Goal: Obtain resource: Obtain resource

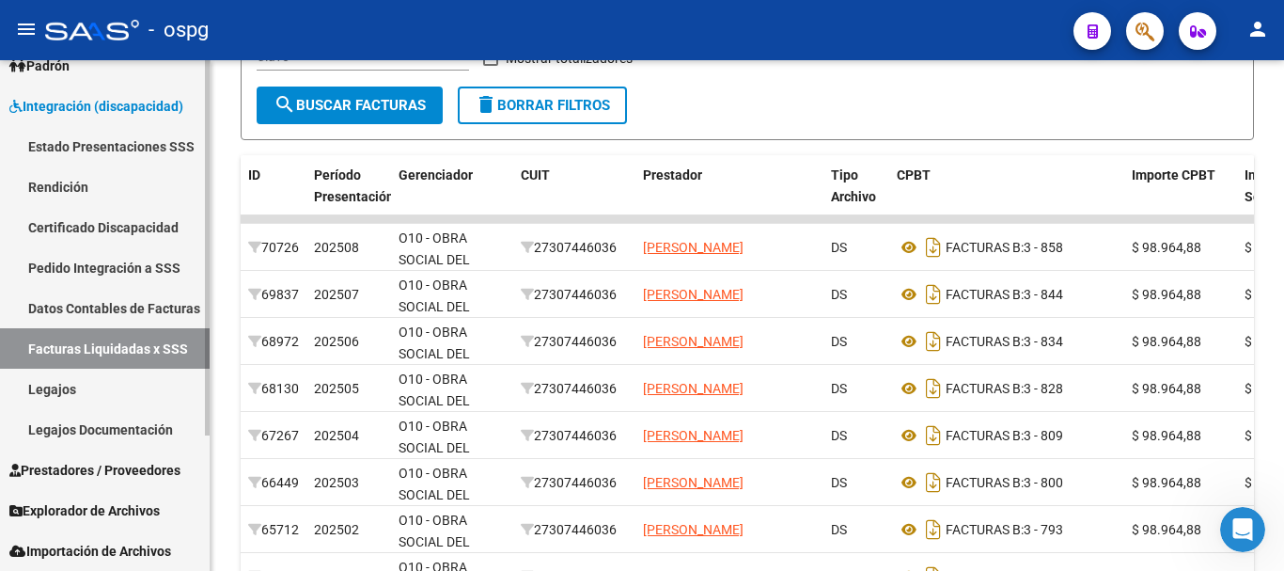
scroll to position [470, 0]
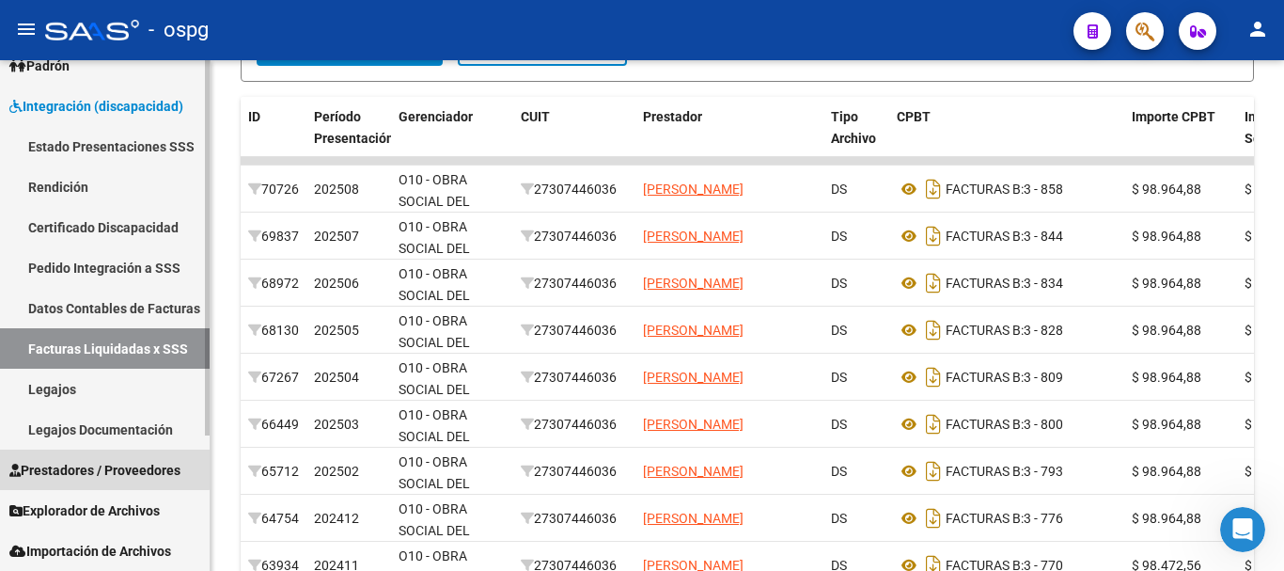
click at [84, 467] on span "Prestadores / Proveedores" at bounding box center [94, 470] width 171 height 21
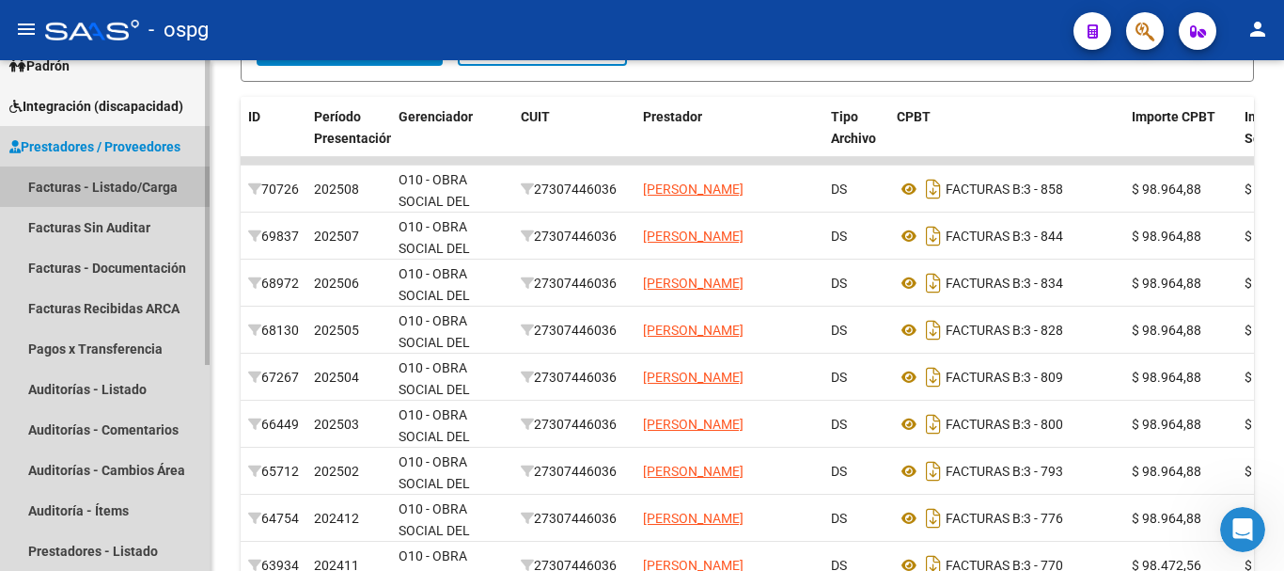
click at [136, 186] on link "Facturas - Listado/Carga" at bounding box center [105, 186] width 210 height 40
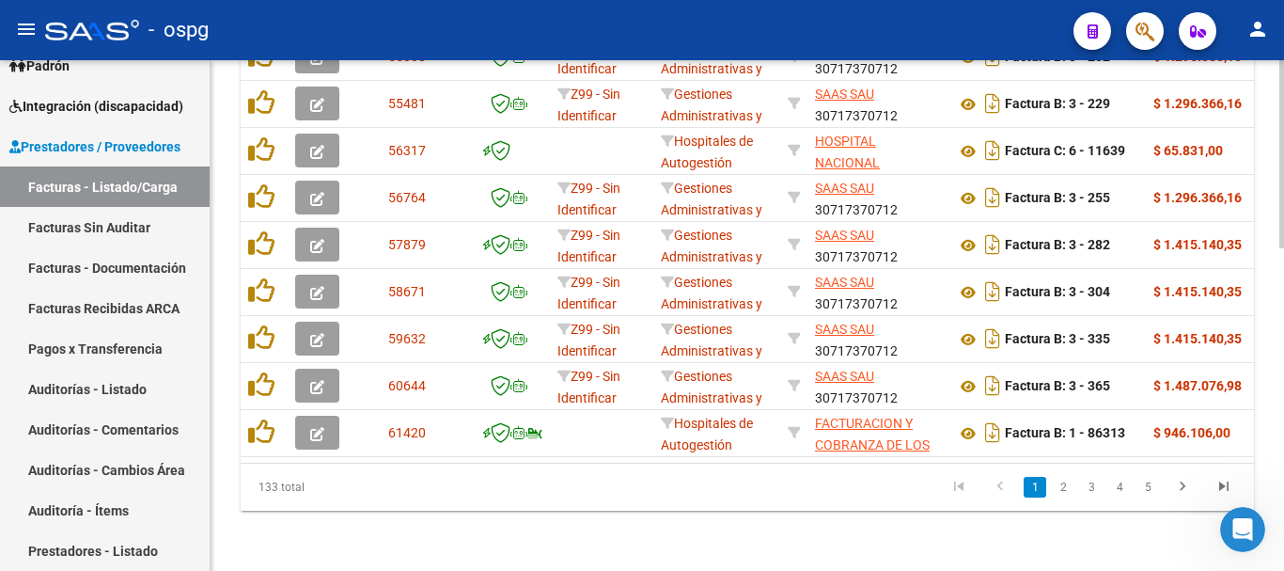
click at [1091, 488] on link "3" at bounding box center [1091, 487] width 23 height 21
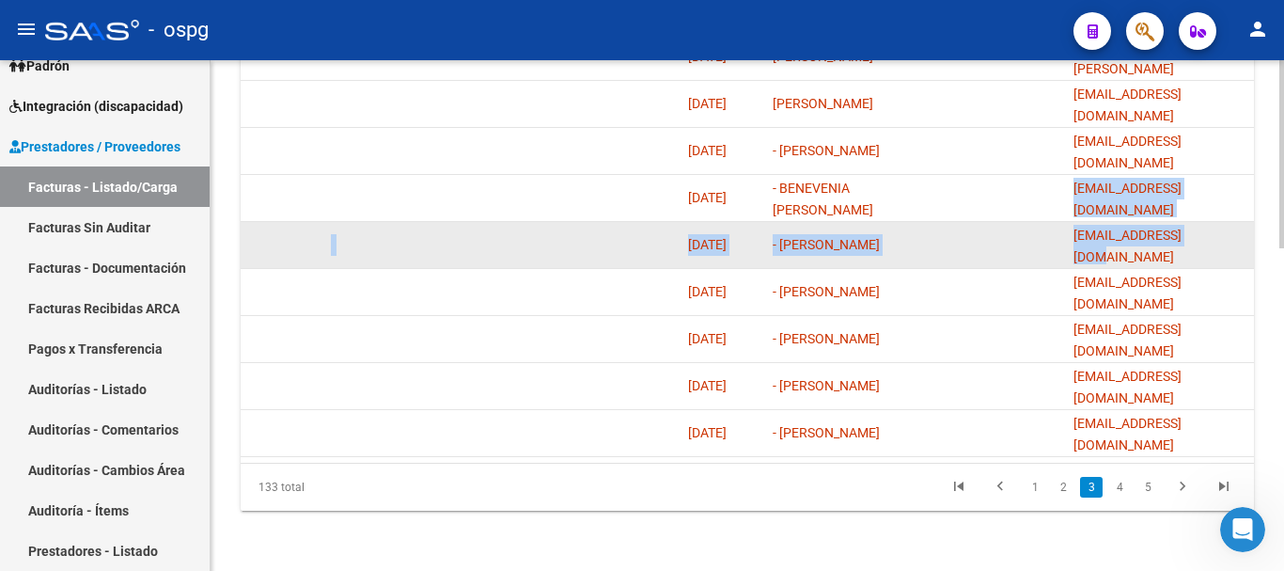
scroll to position [0, 13]
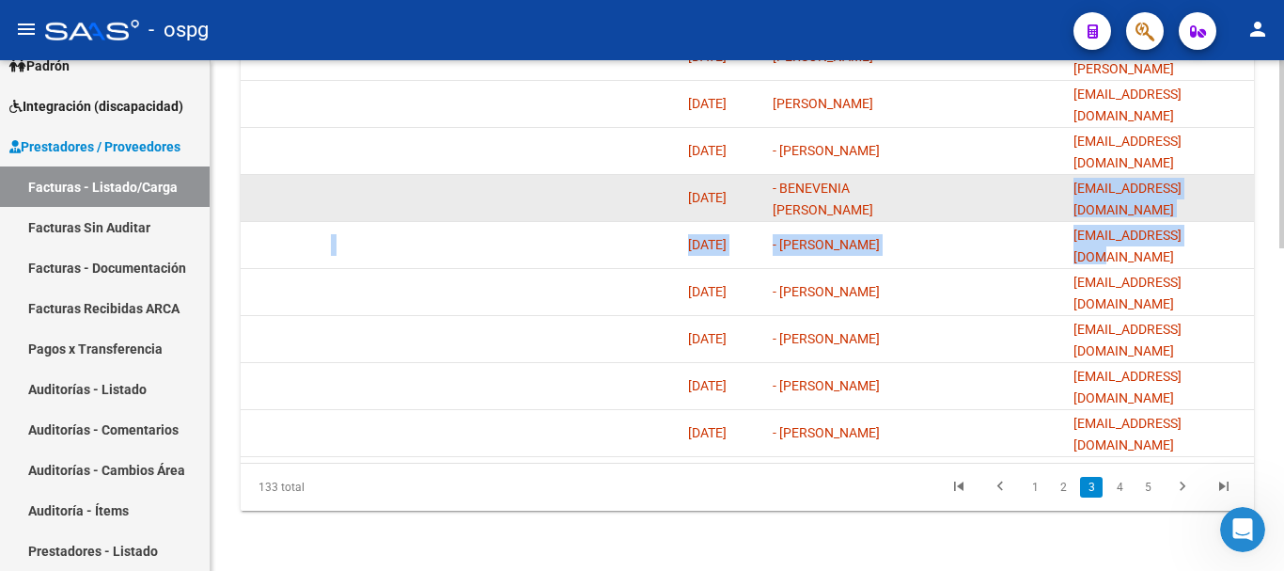
drag, startPoint x: 1074, startPoint y: 185, endPoint x: 1225, endPoint y: 200, distance: 152.1
click at [1225, 201] on datatable-body-cell "[EMAIL_ADDRESS][DOMAIN_NAME]" at bounding box center [1160, 198] width 188 height 46
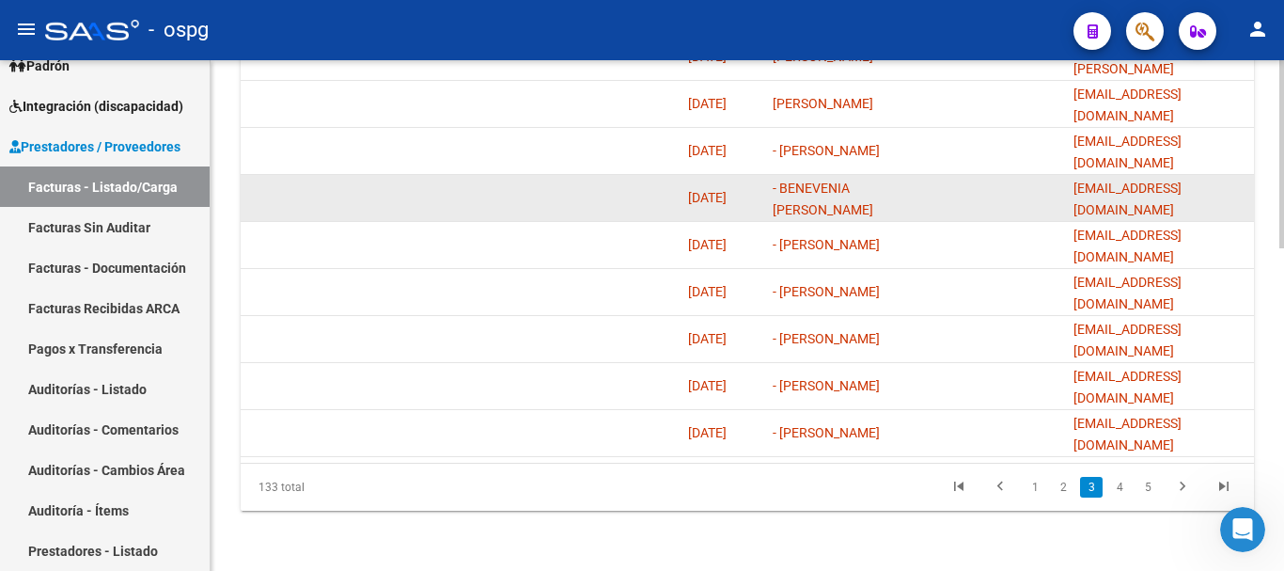
click at [990, 199] on datatable-body-cell at bounding box center [991, 198] width 150 height 46
drag, startPoint x: 1223, startPoint y: 195, endPoint x: 1069, endPoint y: 186, distance: 154.4
click at [1069, 186] on datatable-body-cell "[EMAIL_ADDRESS][DOMAIN_NAME]" at bounding box center [1160, 198] width 188 height 46
copy span "[EMAIL_ADDRESS][DOMAIN_NAME]"
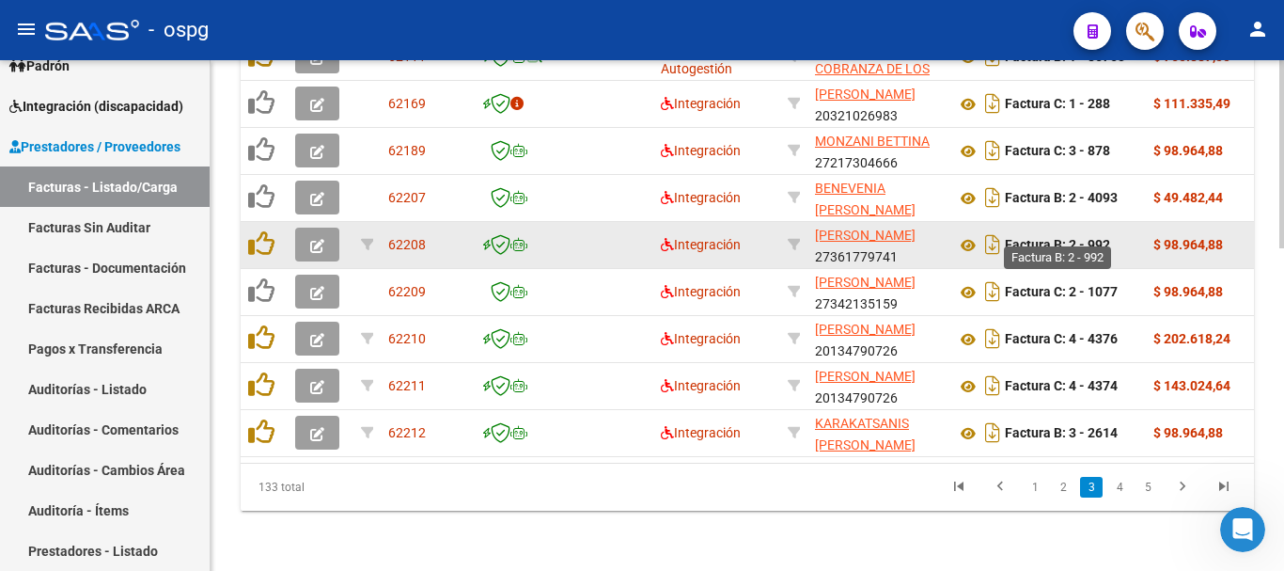
drag, startPoint x: 1111, startPoint y: 228, endPoint x: 1074, endPoint y: 238, distance: 39.0
click at [1074, 238] on strong "Factura B: 2 - 992" at bounding box center [1057, 245] width 105 height 15
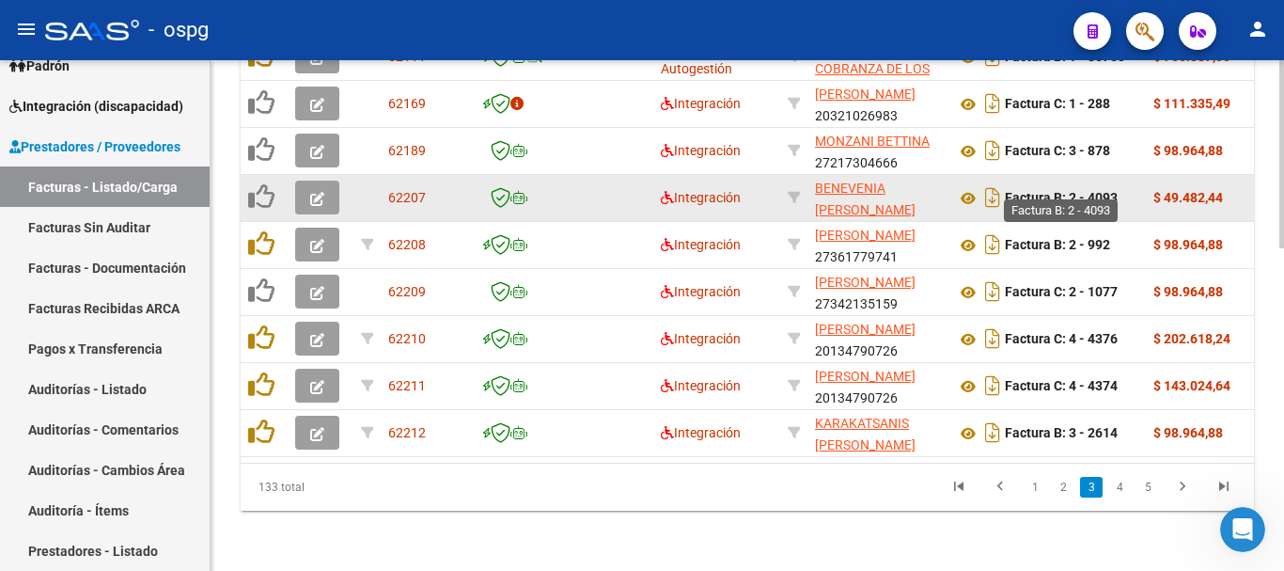
drag, startPoint x: 1076, startPoint y: 238, endPoint x: 1072, endPoint y: 188, distance: 50.0
click at [1072, 191] on strong "Factura B: 2 - 4093" at bounding box center [1061, 198] width 113 height 15
copy strong "2 - 4093"
click at [301, 187] on button "button" at bounding box center [317, 197] width 44 height 34
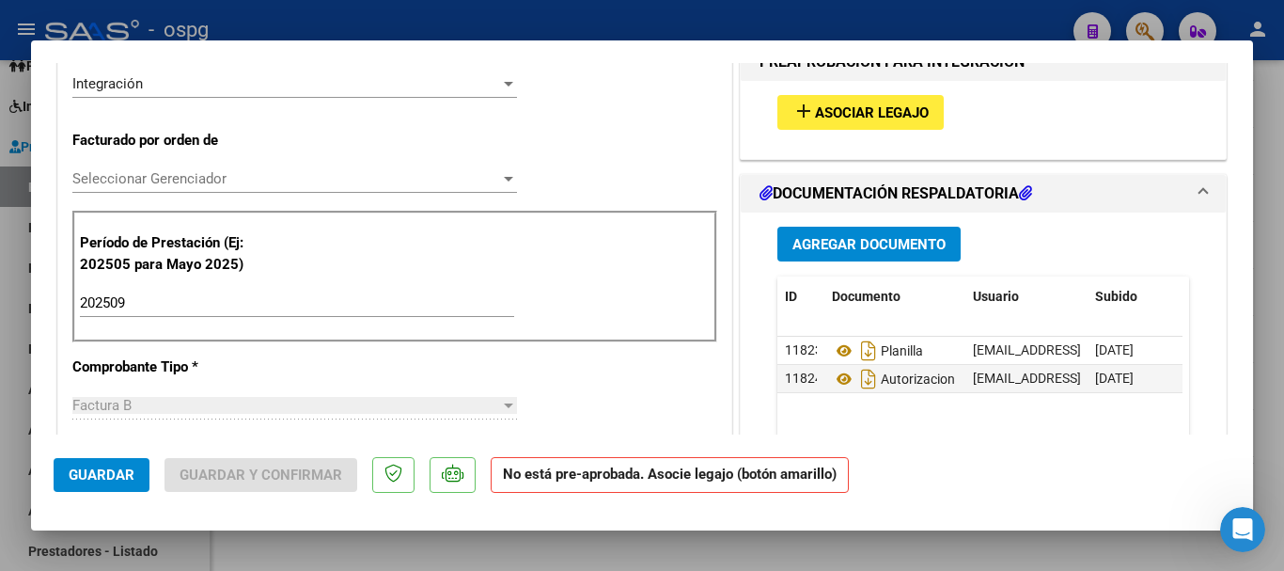
scroll to position [564, 0]
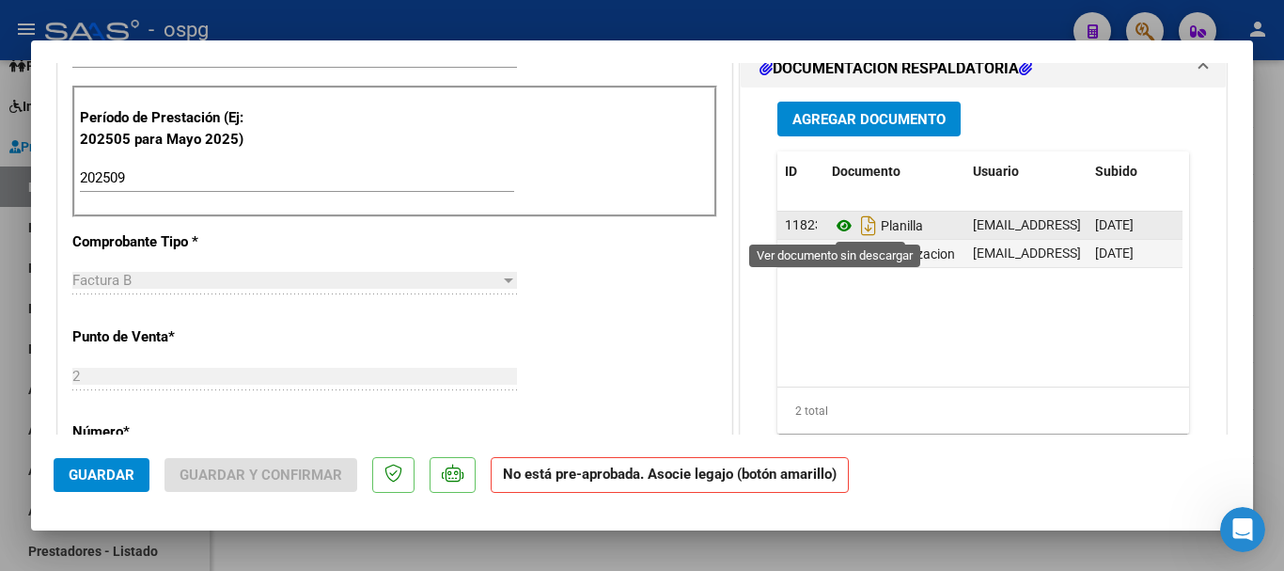
click at [834, 228] on icon at bounding box center [844, 225] width 24 height 23
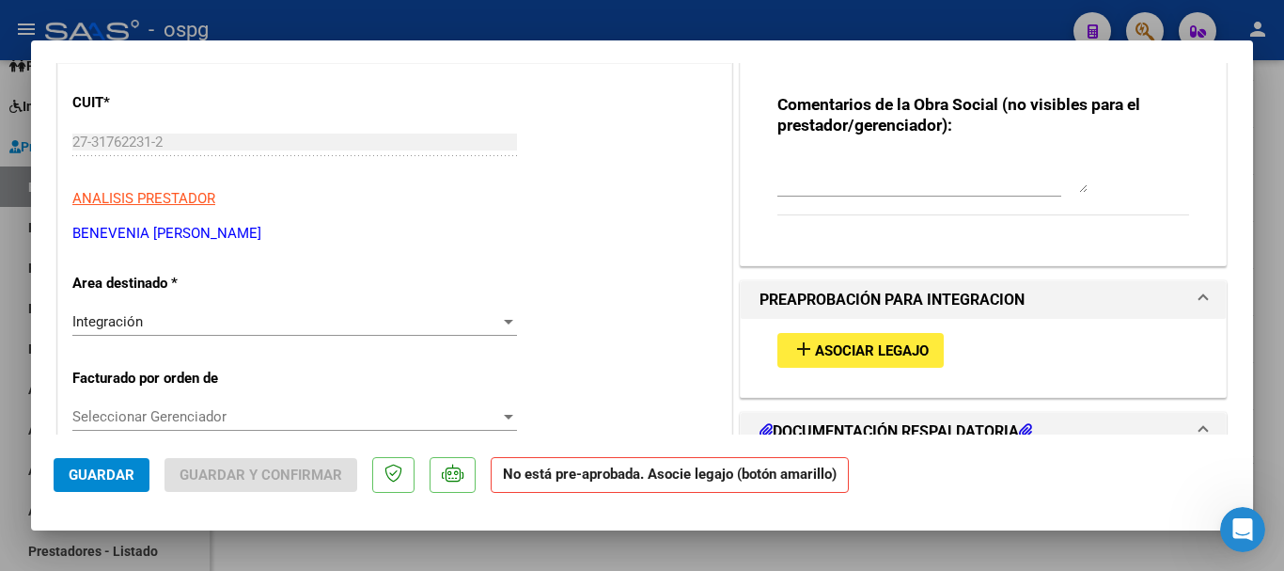
scroll to position [188, 0]
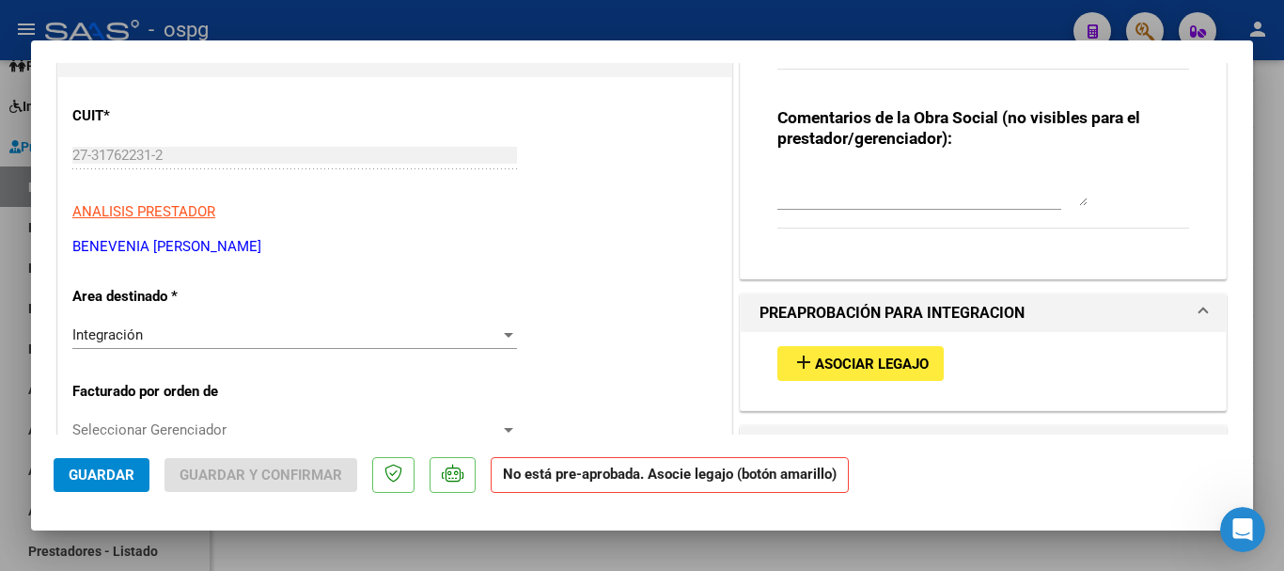
click at [573, 14] on div at bounding box center [642, 285] width 1284 height 571
type input "$ 0,00"
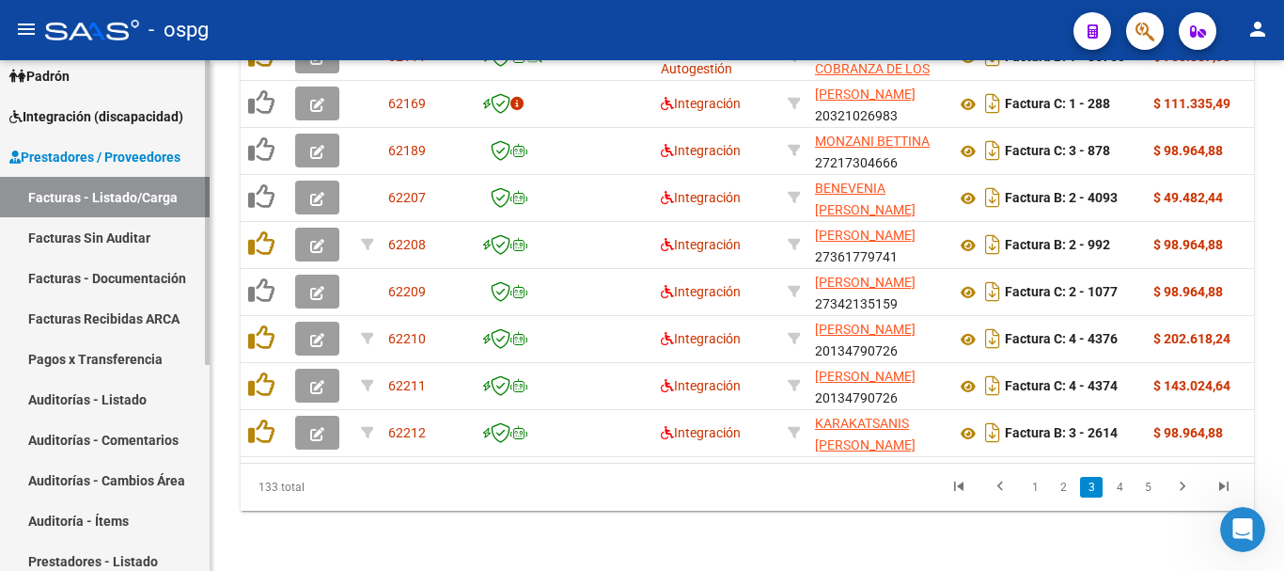
scroll to position [158, 0]
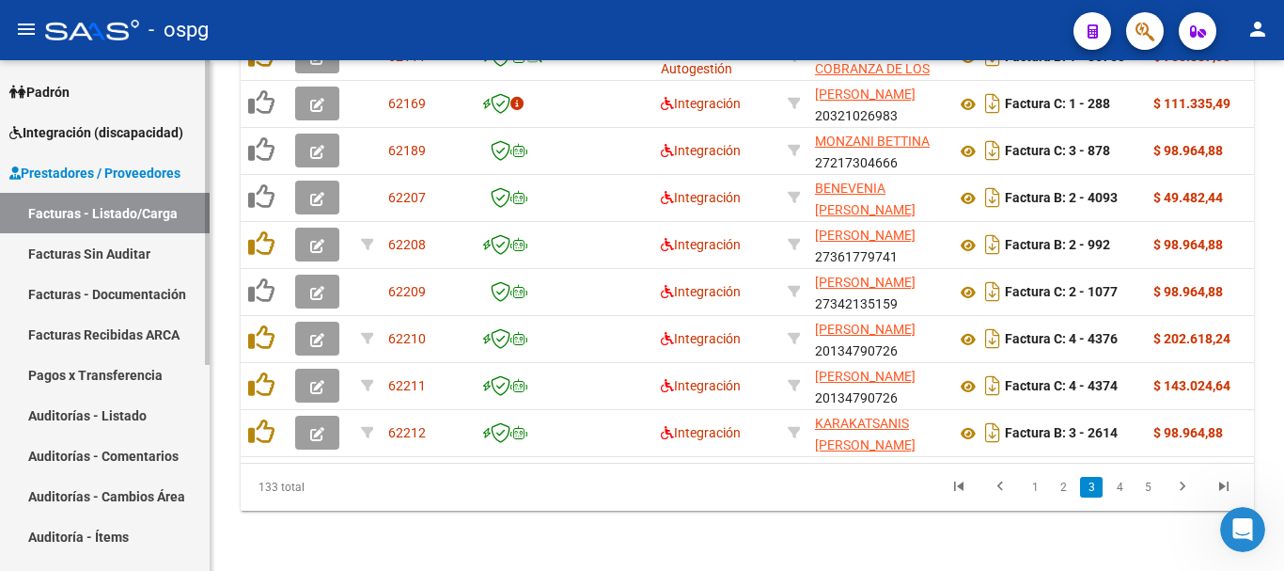
click at [104, 295] on link "Facturas - Documentación" at bounding box center [105, 294] width 210 height 40
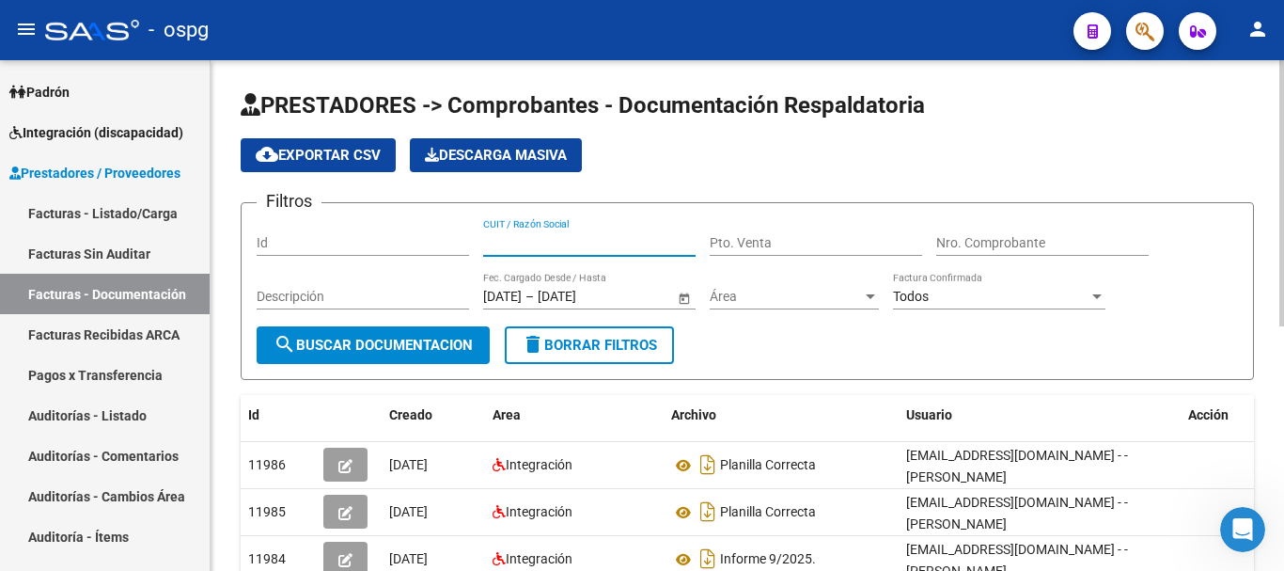
click at [584, 240] on input "CUIT / Razón Social" at bounding box center [589, 243] width 212 height 16
paste input "27-31762231-2"
drag, startPoint x: 562, startPoint y: 234, endPoint x: 575, endPoint y: 246, distance: 18.0
click at [565, 237] on input "27-31762231-2" at bounding box center [589, 243] width 212 height 16
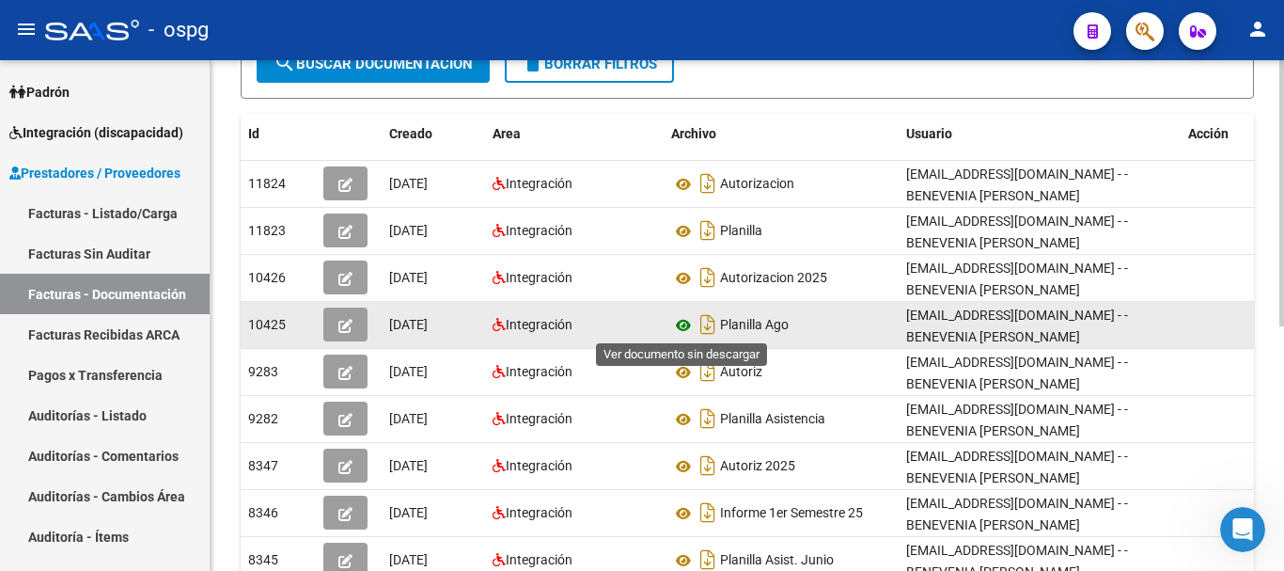
scroll to position [282, 0]
type input "27317622312"
click at [683, 323] on icon at bounding box center [683, 324] width 24 height 23
click at [685, 326] on icon at bounding box center [683, 324] width 24 height 23
